Goal: Navigation & Orientation: Find specific page/section

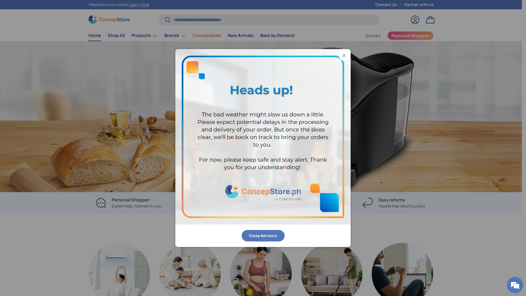
scroll to position [0, 1565]
